Goal: Find contact information

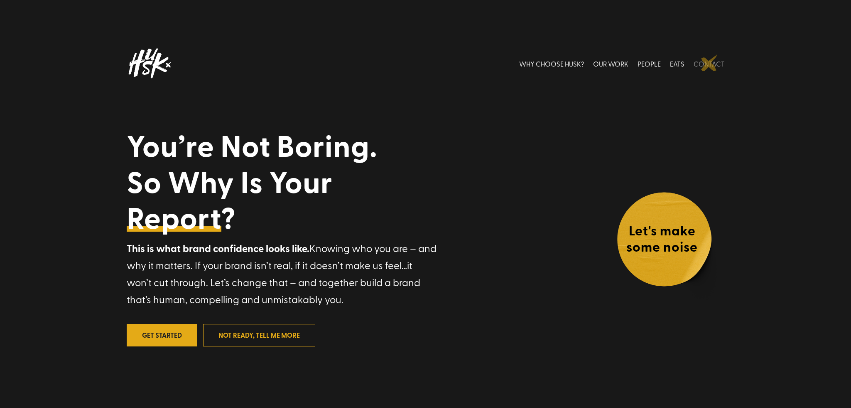
click at [710, 63] on link "CONTACT" at bounding box center [709, 63] width 31 height 37
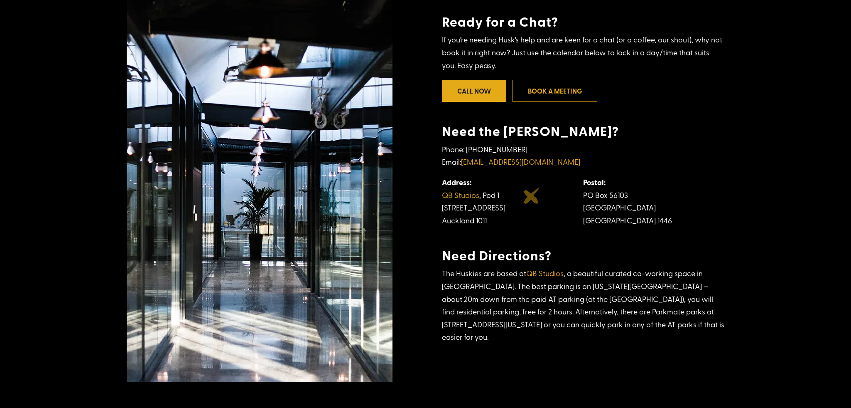
scroll to position [250, 0]
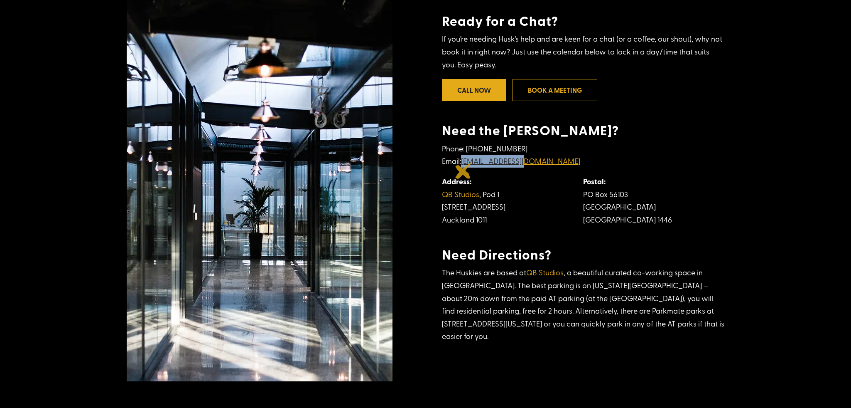
drag, startPoint x: 521, startPoint y: 169, endPoint x: 464, endPoint y: 170, distance: 57.8
click at [464, 170] on p "Phone: [PHONE_NUMBER] Email: [EMAIL_ADDRESS][DOMAIN_NAME]" at bounding box center [583, 158] width 282 height 33
copy link "[EMAIL_ADDRESS][DOMAIN_NAME]"
